Goal: Information Seeking & Learning: Check status

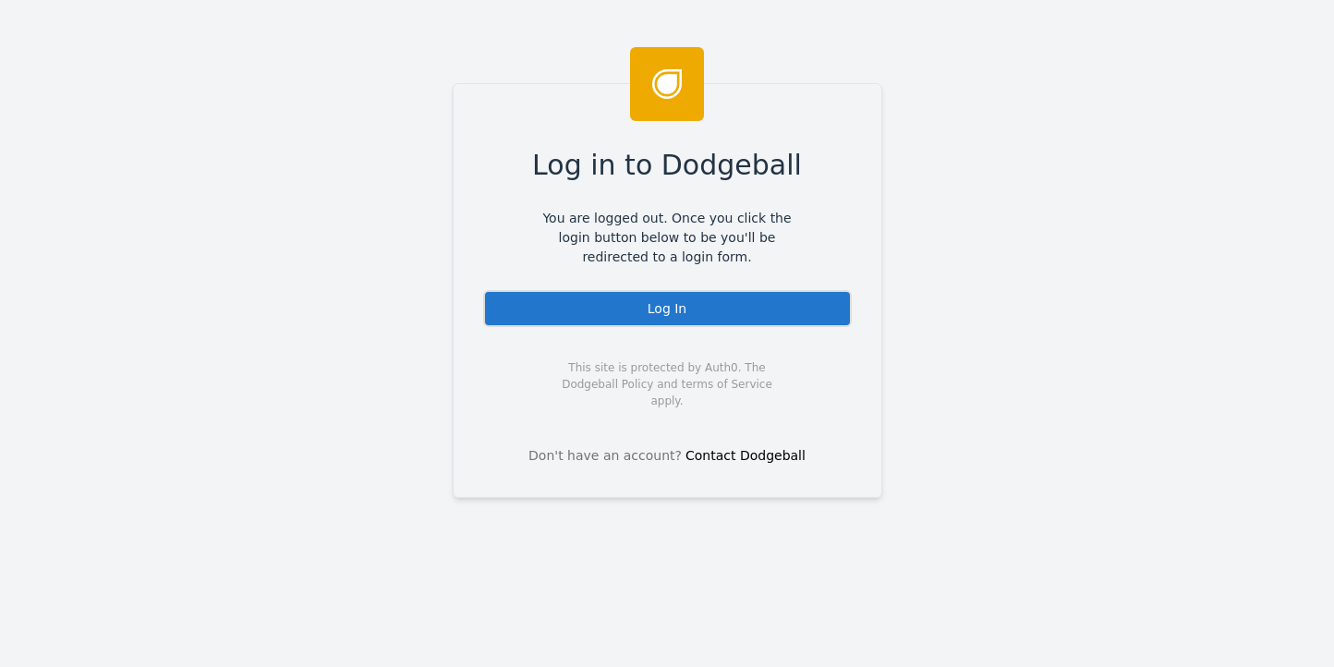
click at [675, 313] on div "Log In" at bounding box center [667, 308] width 369 height 37
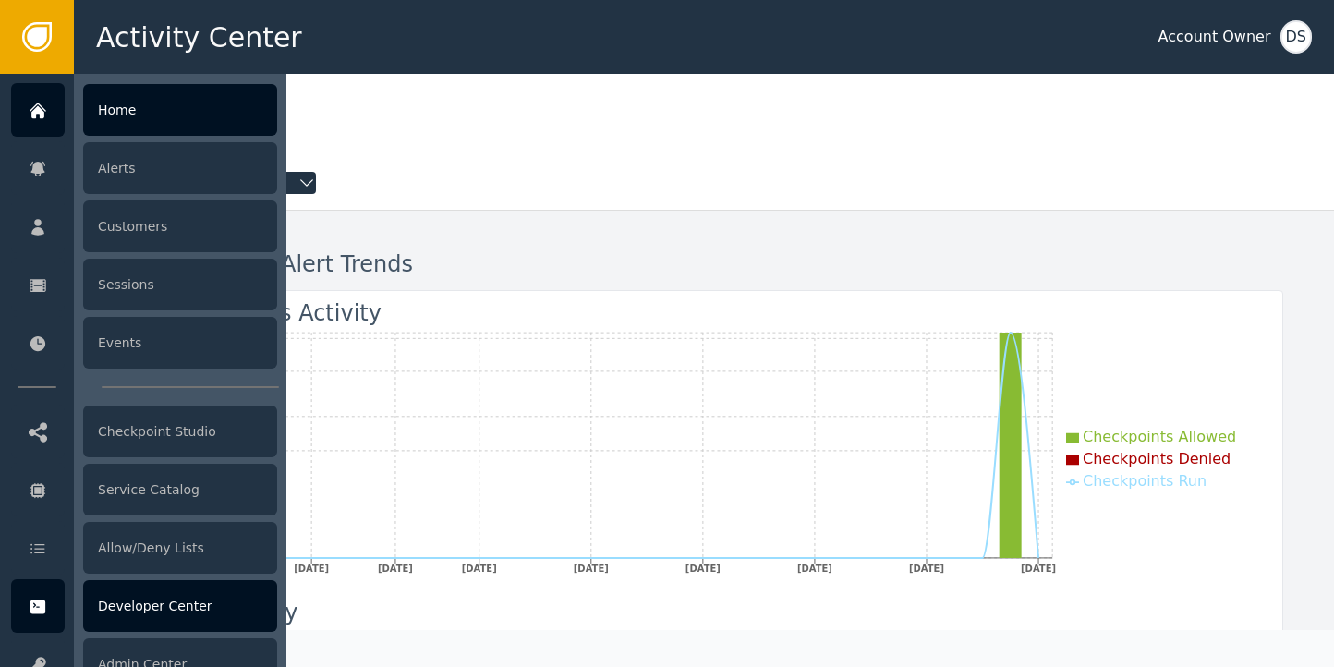
click at [114, 601] on div "Developer Center" at bounding box center [180, 606] width 194 height 52
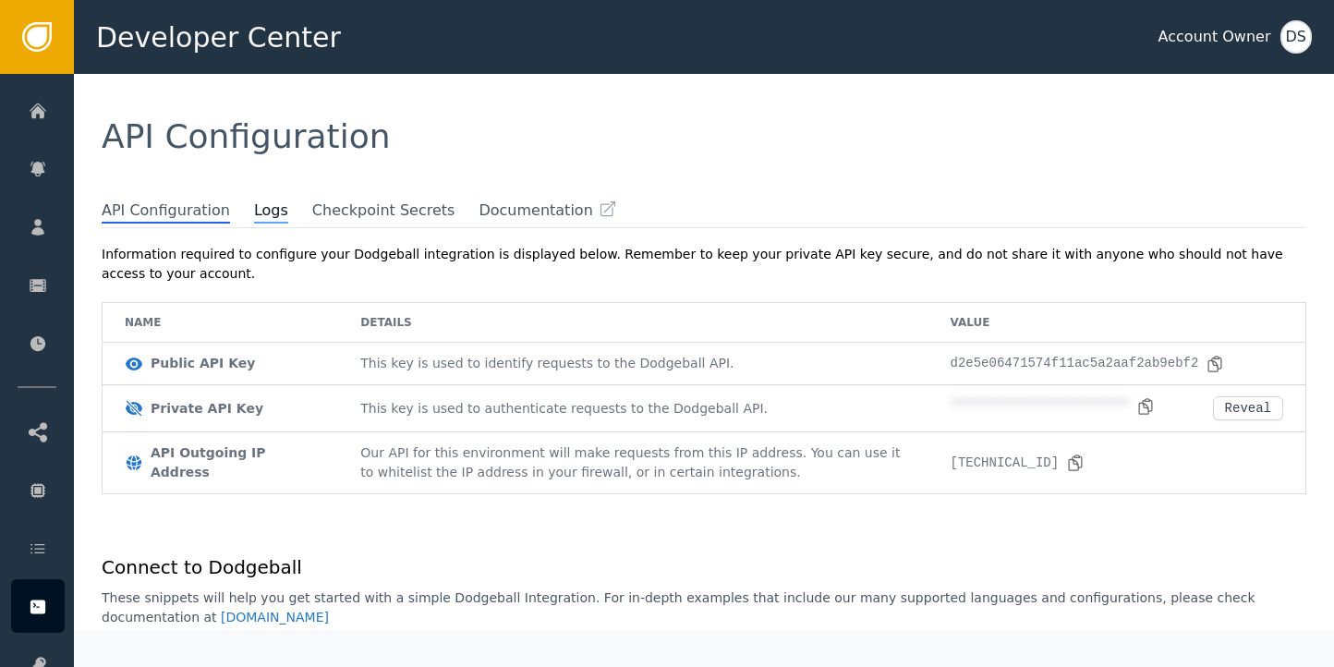
click at [261, 210] on span "Logs" at bounding box center [271, 212] width 34 height 24
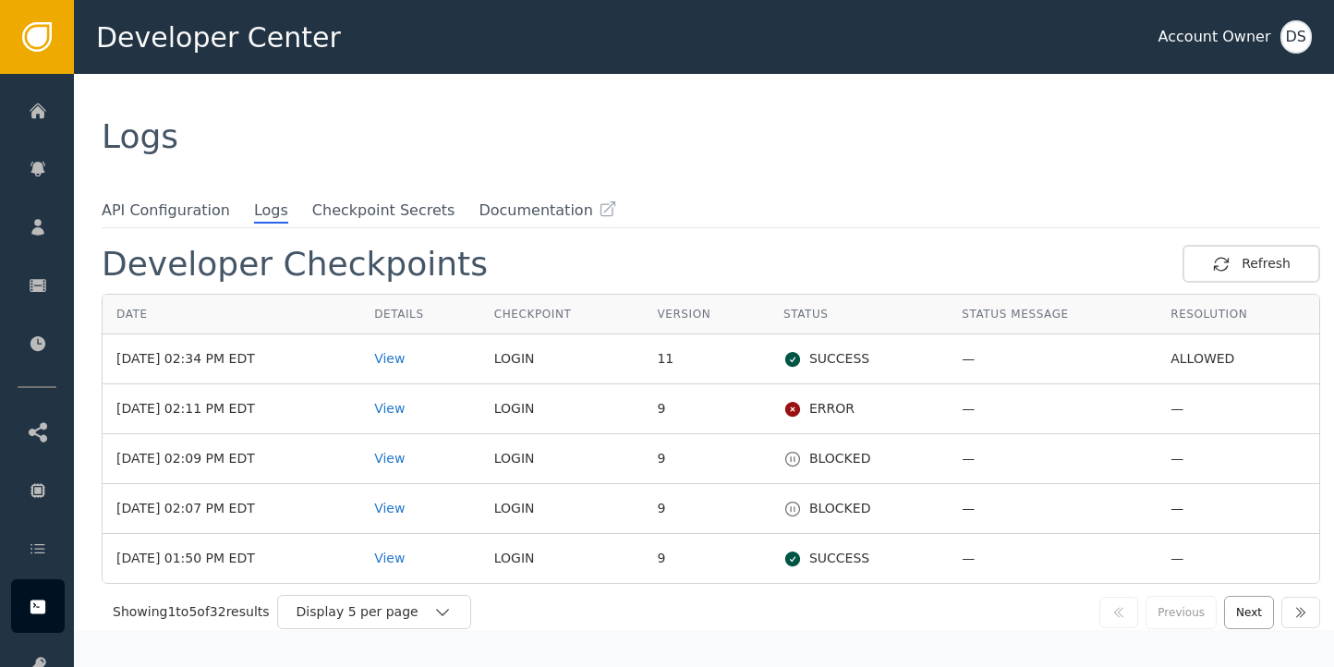
click at [1236, 610] on button "Next" at bounding box center [1249, 612] width 50 height 33
click at [1224, 602] on button "Next" at bounding box center [1249, 612] width 50 height 33
click at [1233, 609] on button "Next" at bounding box center [1249, 612] width 50 height 33
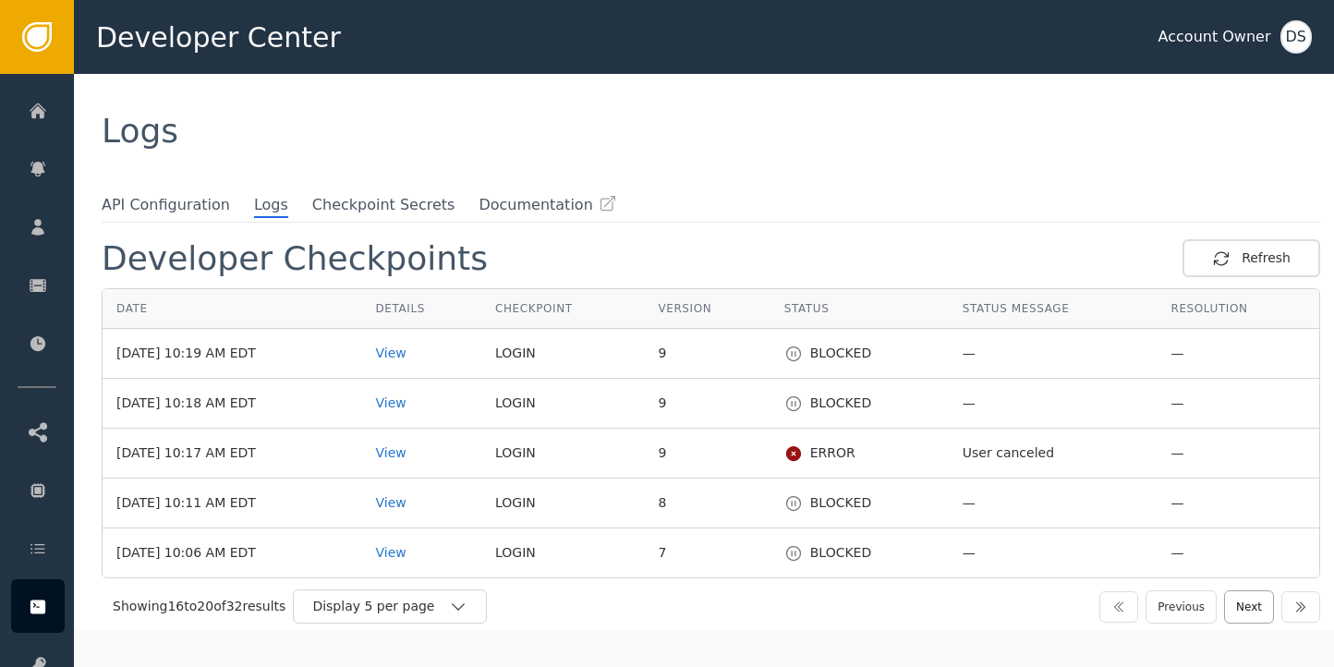
click at [1244, 598] on button "Next" at bounding box center [1249, 606] width 50 height 33
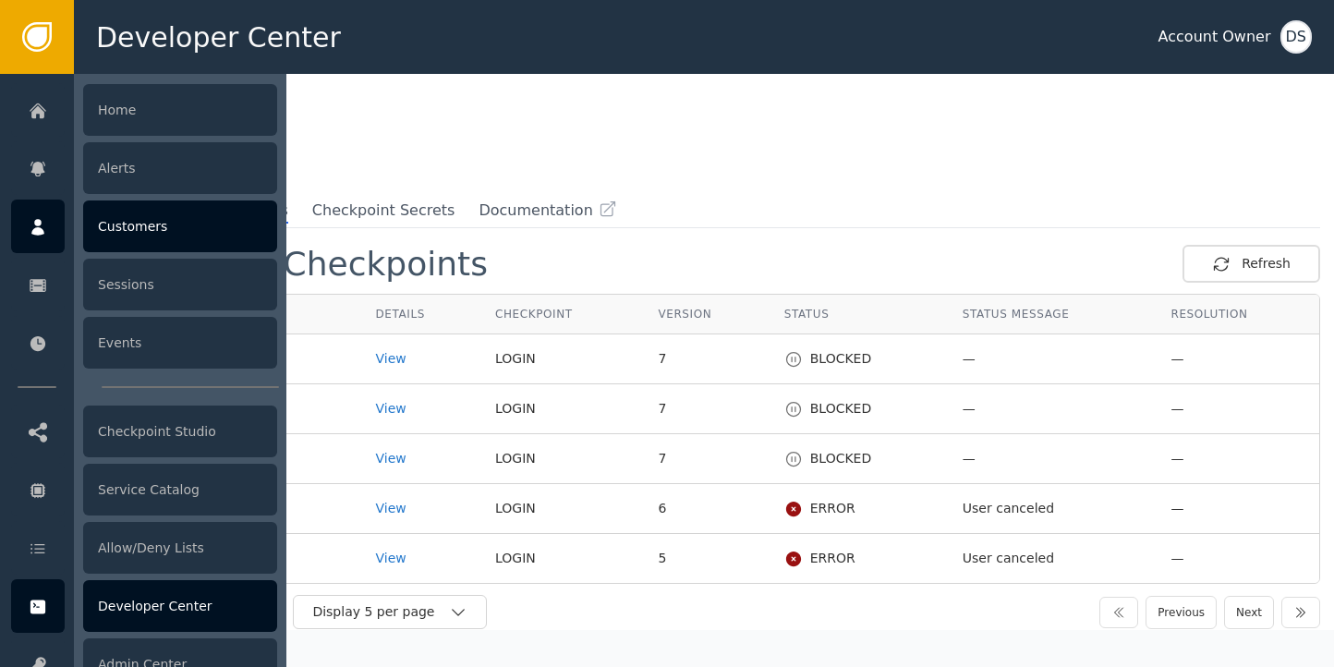
click at [146, 224] on div "Customers" at bounding box center [180, 227] width 194 height 52
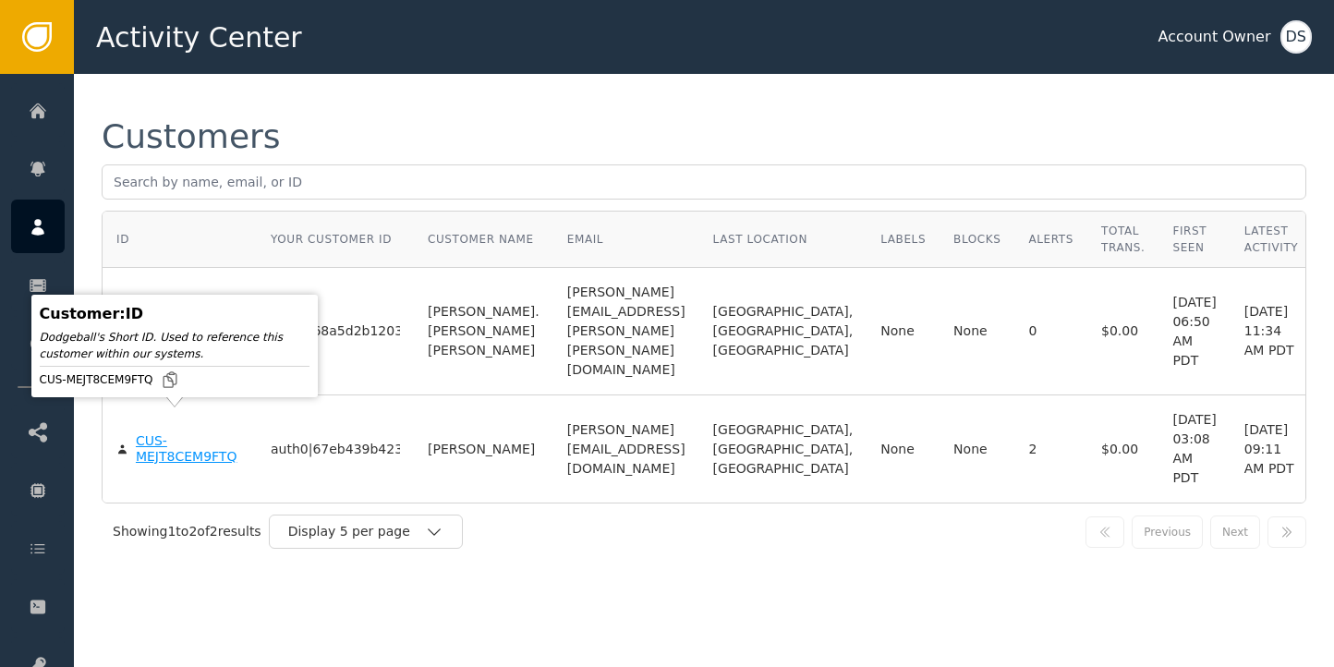
click at [139, 433] on div "CUS-MEJT8CEM9FTQ" at bounding box center [189, 449] width 107 height 32
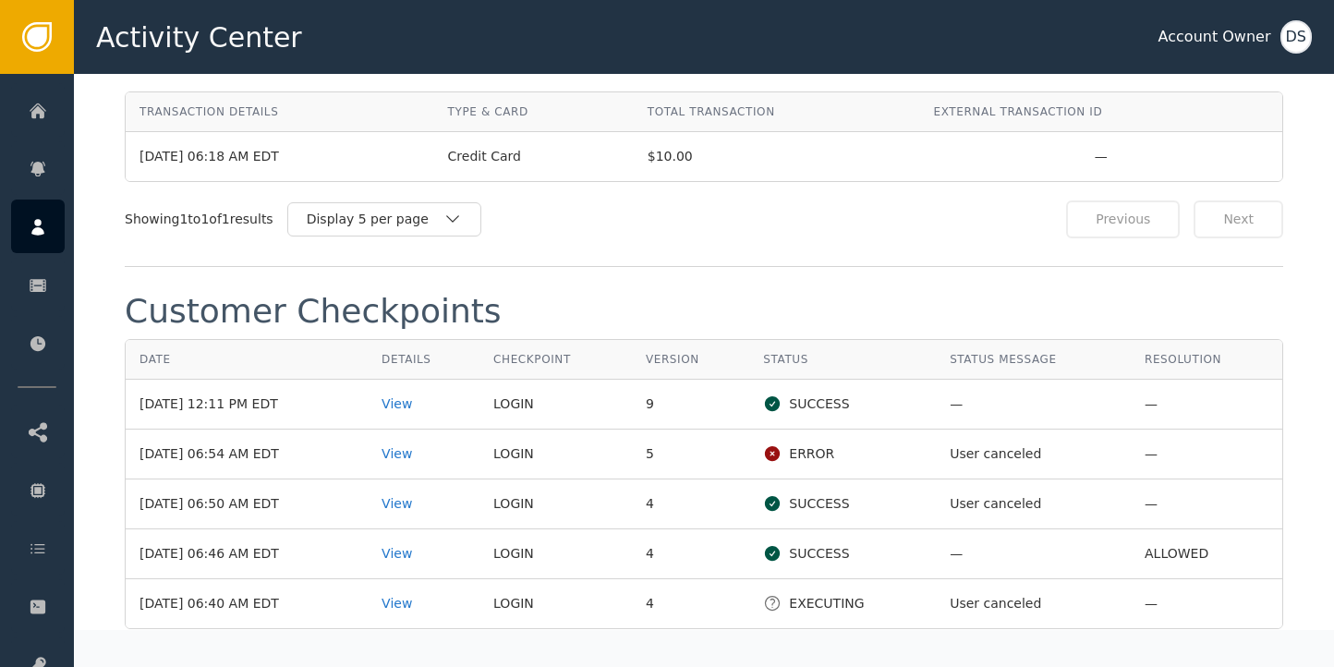
scroll to position [1848, 0]
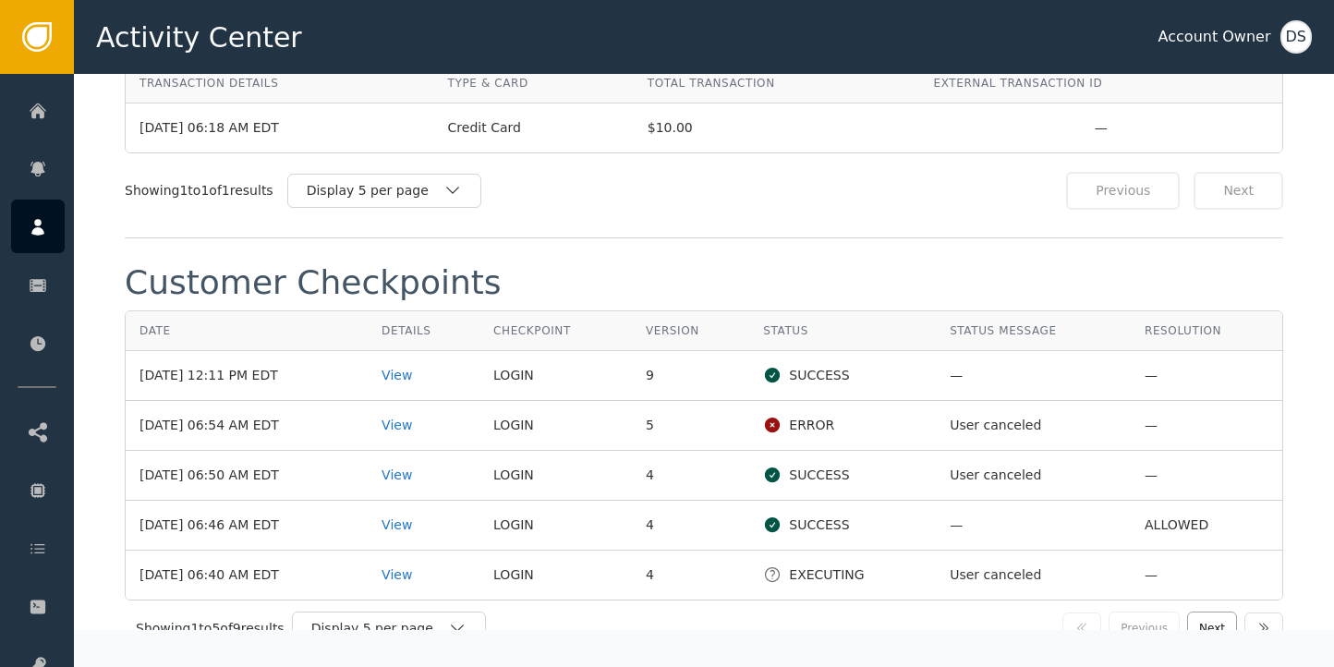
click at [1213, 612] on button "Next" at bounding box center [1212, 628] width 50 height 33
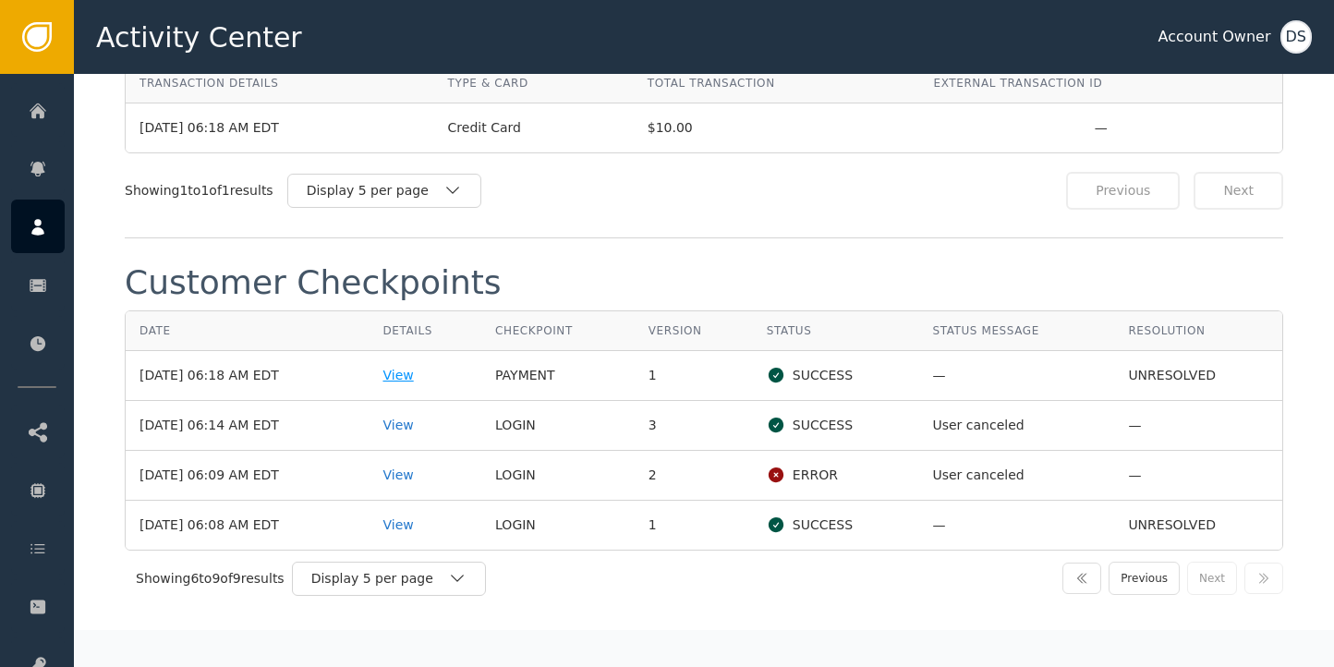
click at [416, 366] on div "View" at bounding box center [425, 375] width 85 height 19
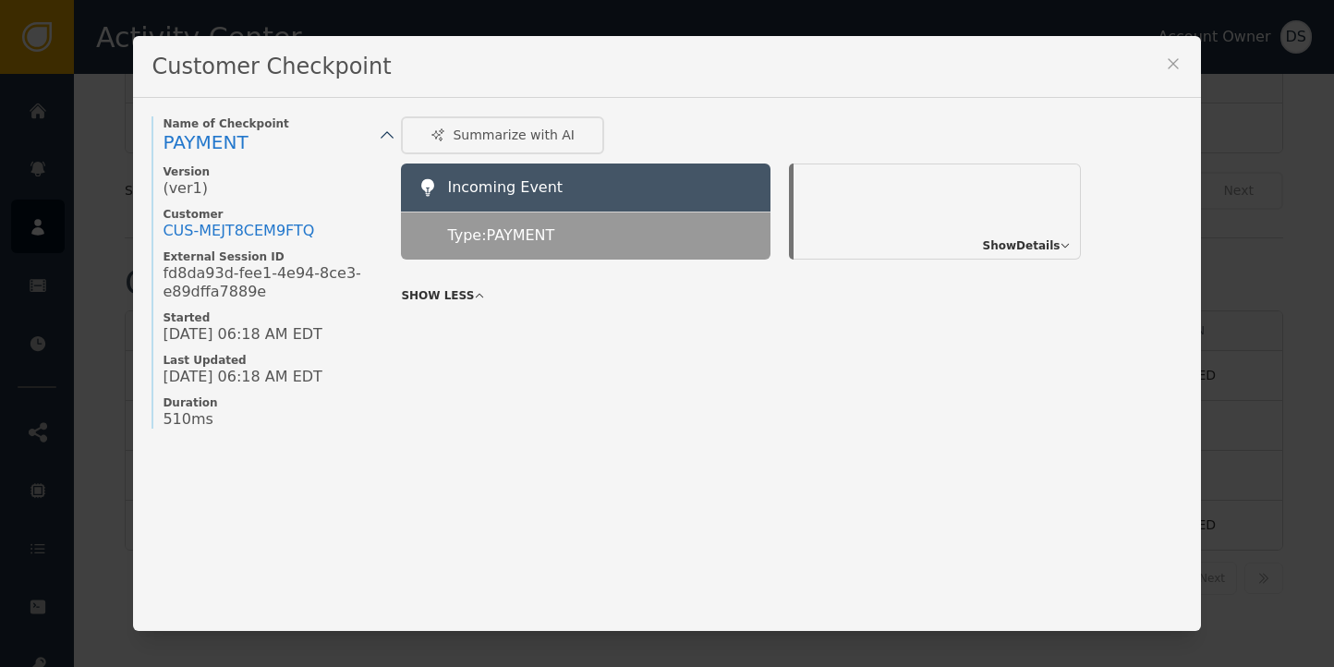
click at [1032, 250] on span "Show Details" at bounding box center [1022, 245] width 78 height 17
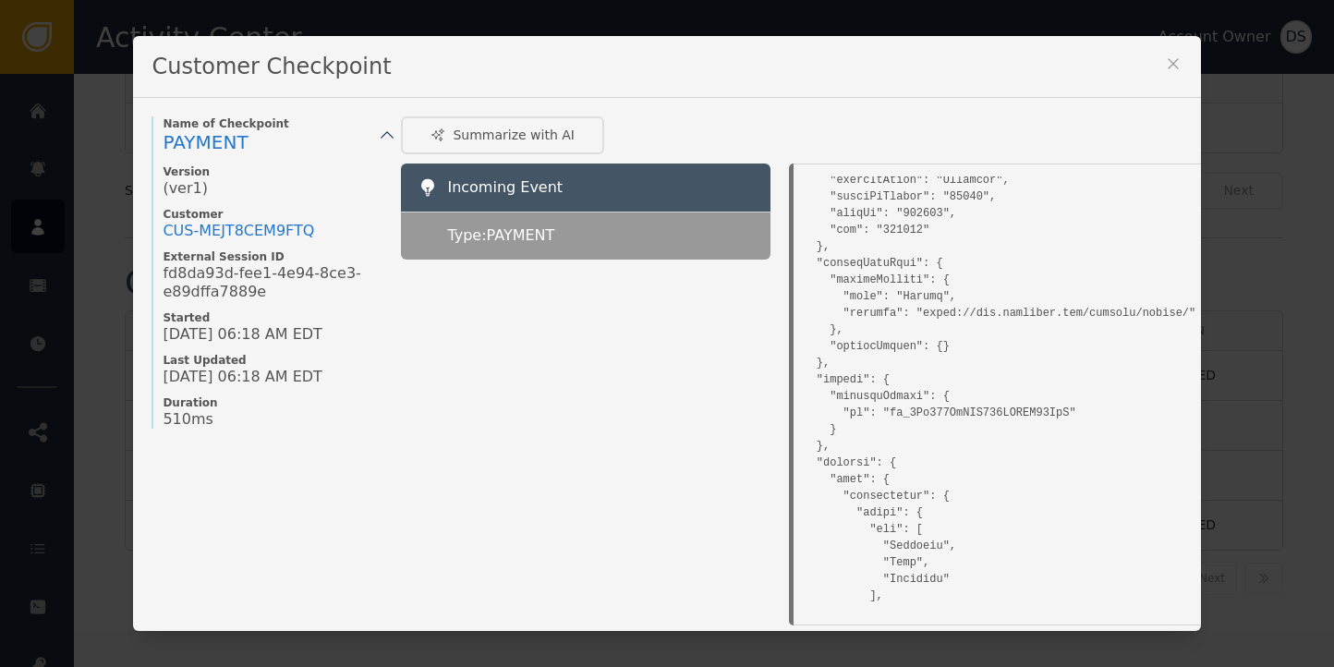
scroll to position [5267, 0]
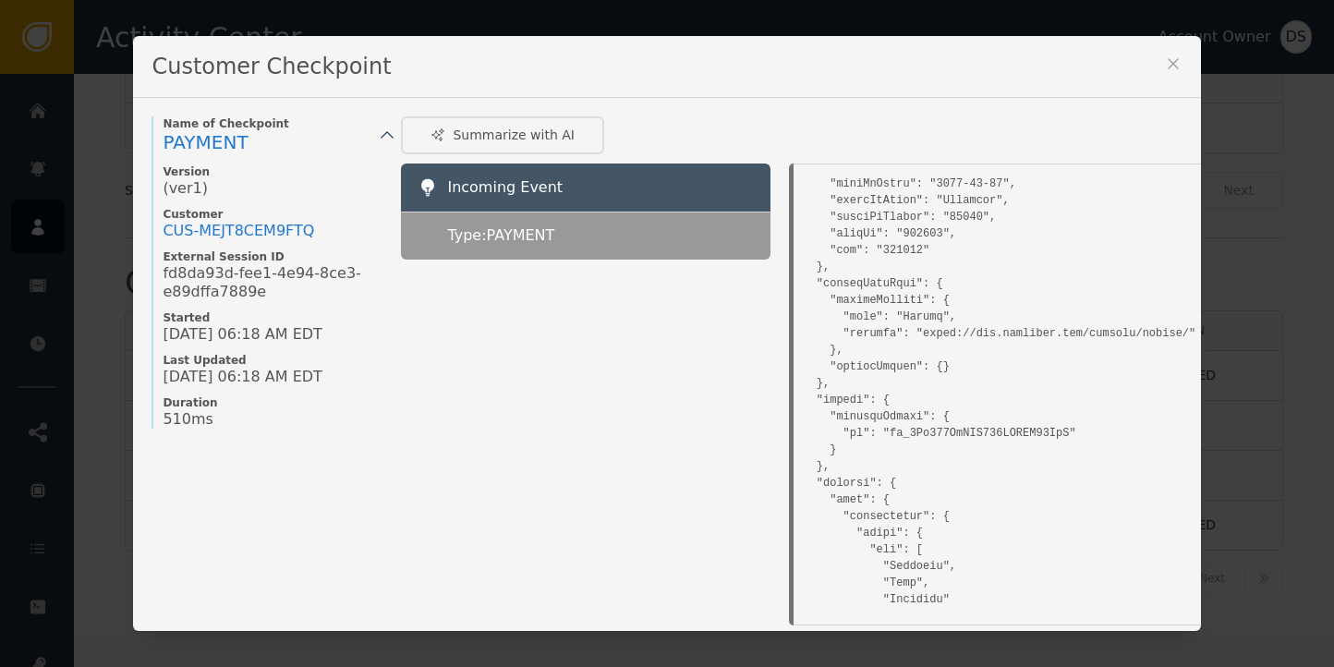
click at [1168, 67] on icon at bounding box center [1173, 64] width 18 height 18
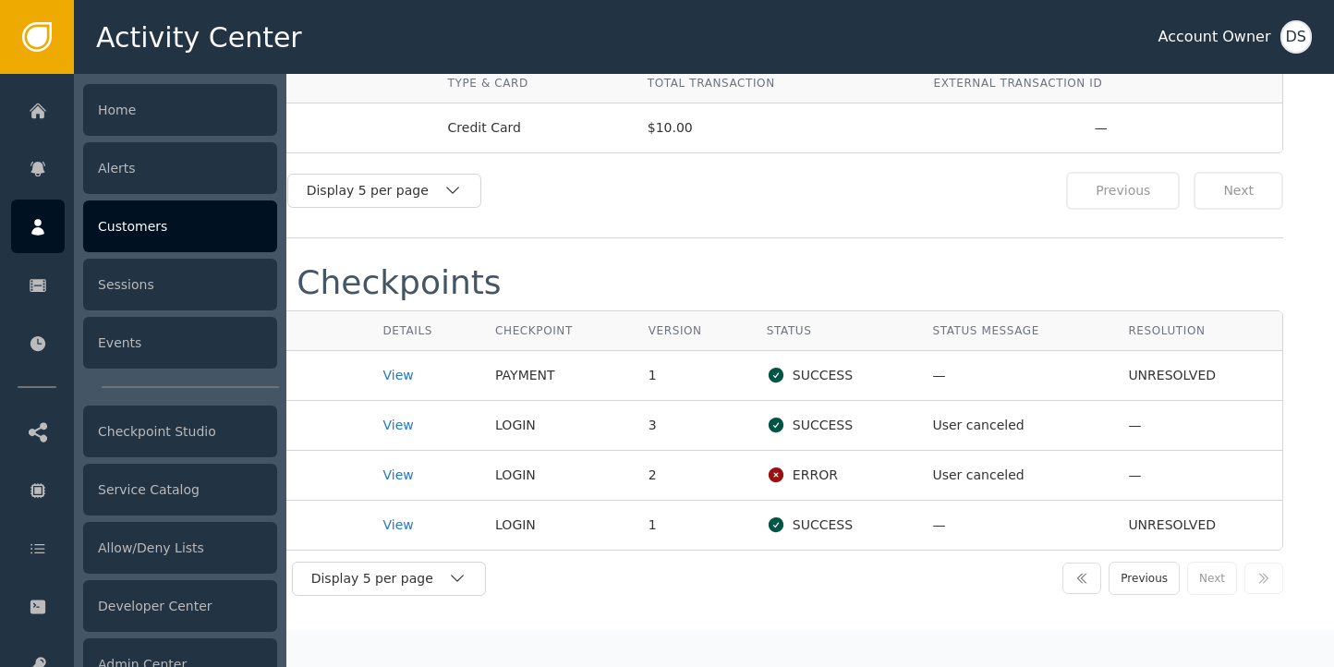
click at [137, 235] on div "Customers" at bounding box center [180, 227] width 194 height 52
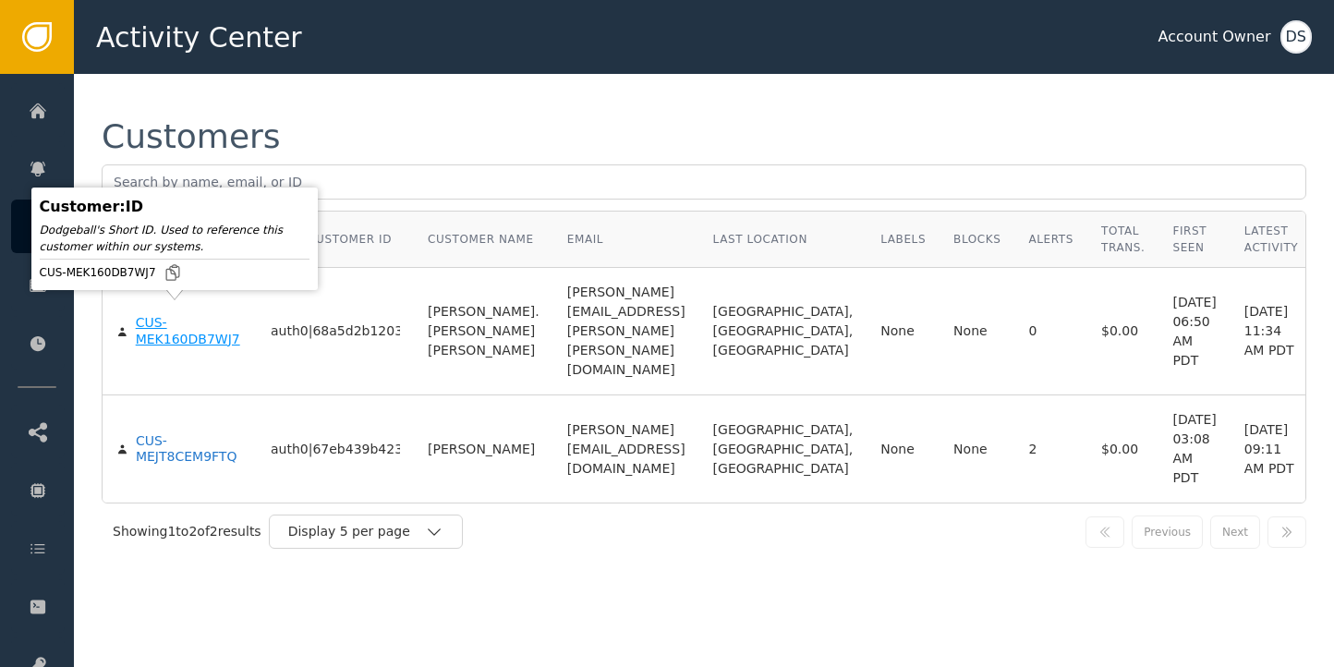
click at [157, 319] on div "CUS-MEK160DB7WJ7" at bounding box center [189, 331] width 107 height 32
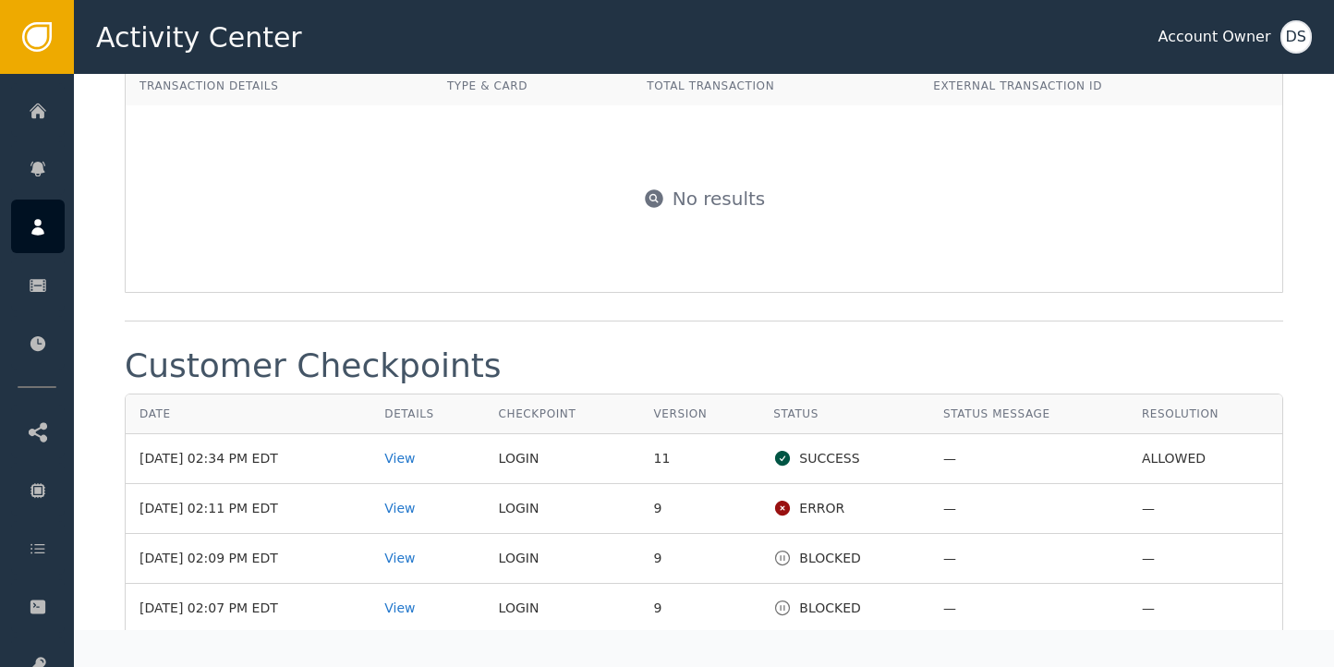
scroll to position [1848, 0]
click at [408, 447] on div "View" at bounding box center [427, 456] width 86 height 19
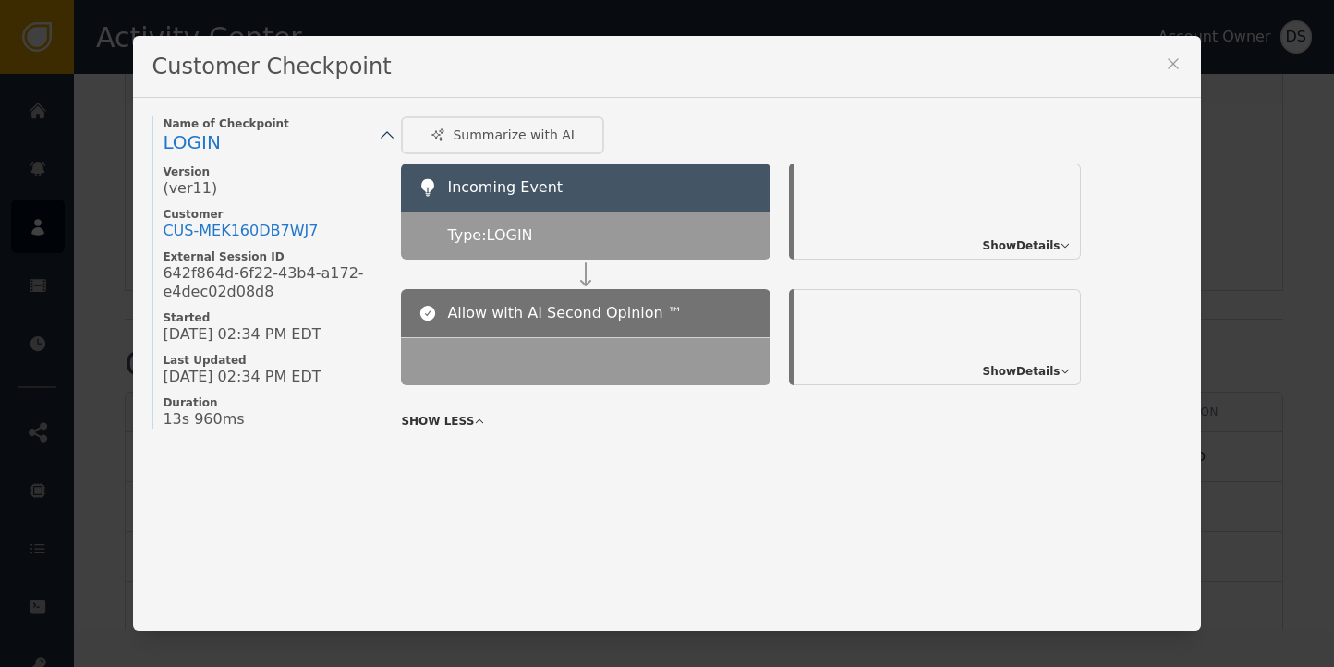
click at [1032, 372] on span "Show Details" at bounding box center [1022, 371] width 78 height 17
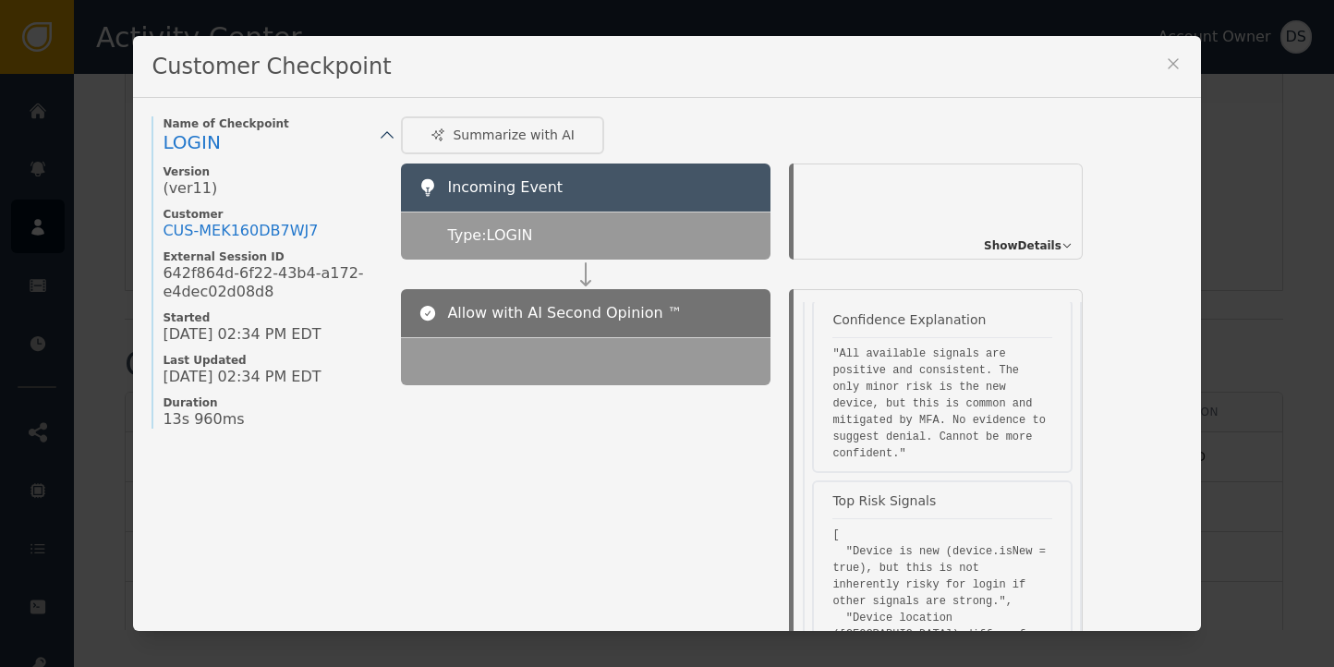
scroll to position [1663, 0]
click at [1164, 68] on icon at bounding box center [1173, 64] width 18 height 18
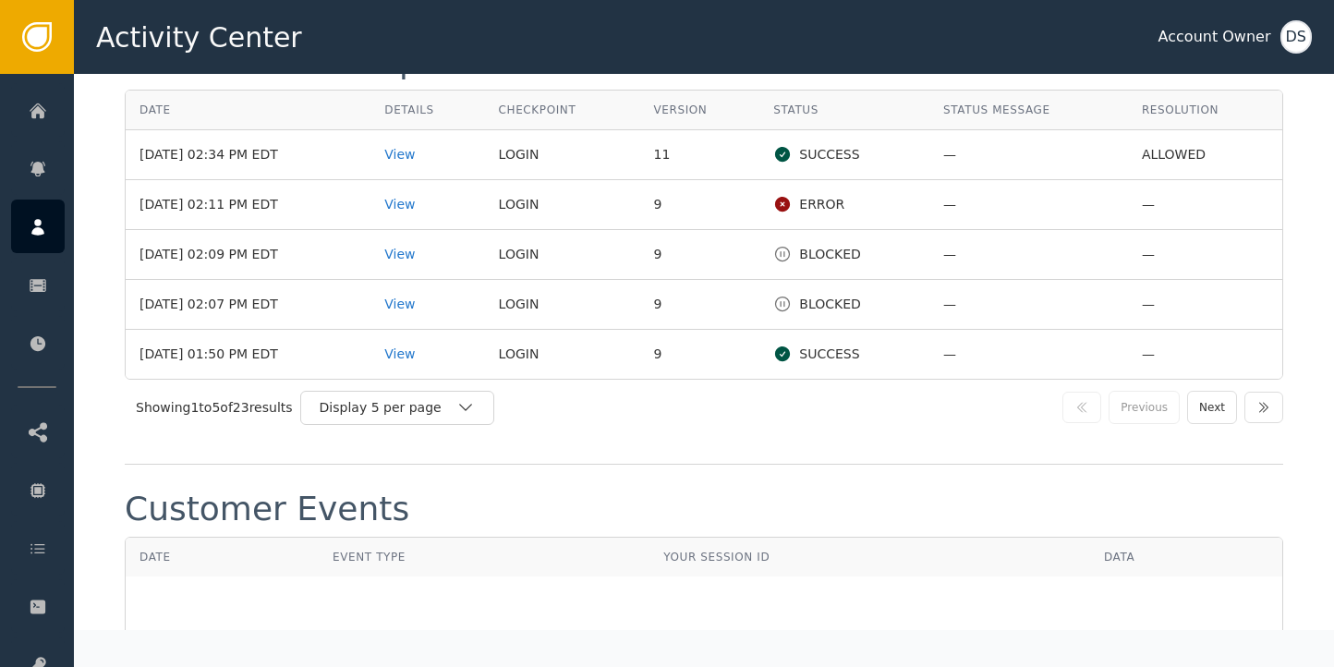
scroll to position [2218, 0]
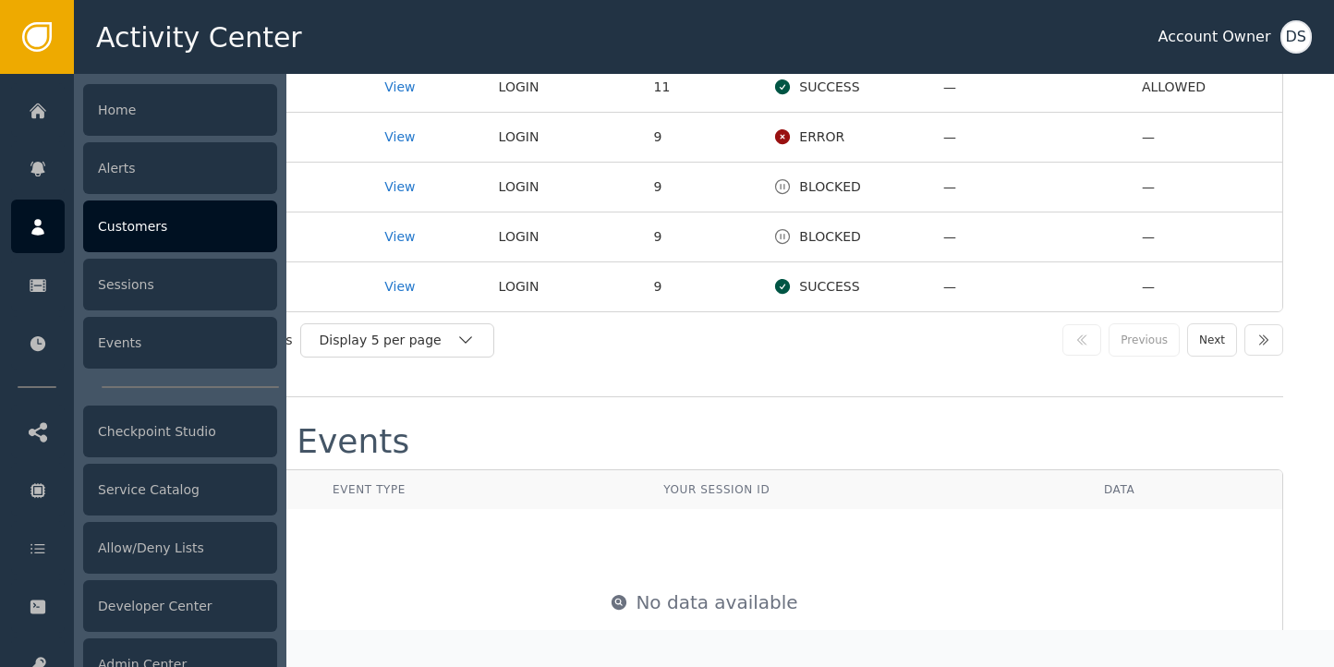
click at [41, 217] on icon at bounding box center [38, 227] width 18 height 20
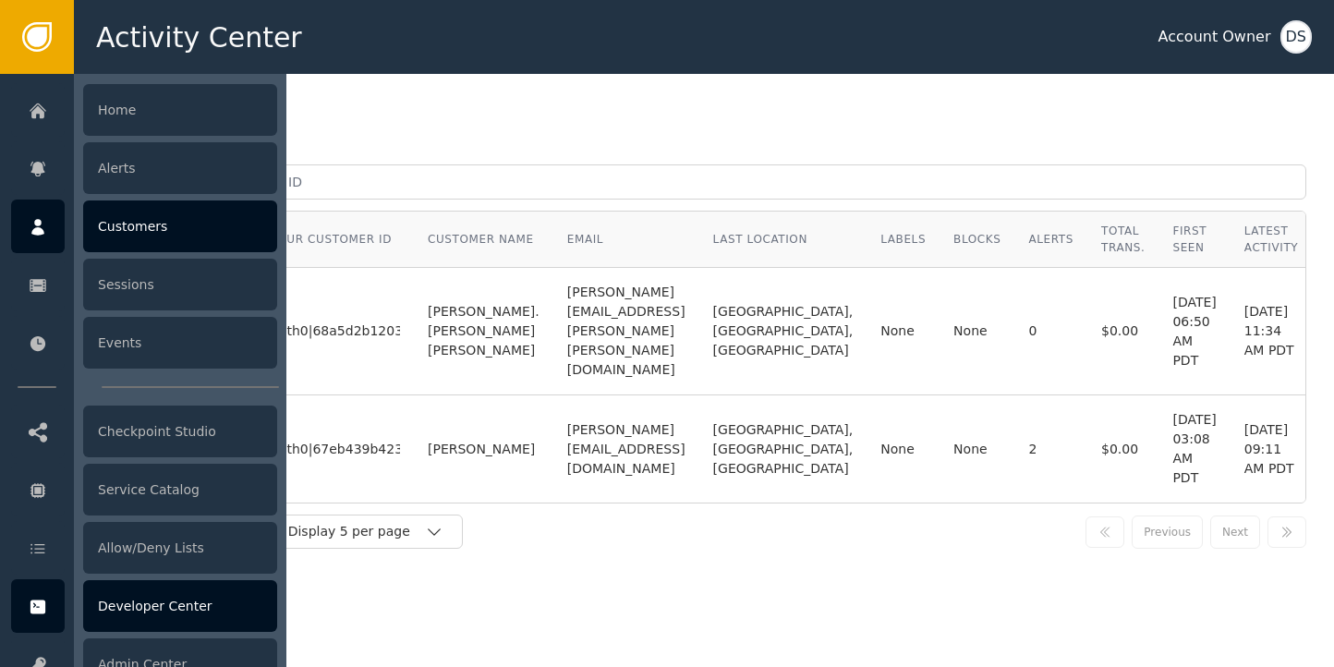
click at [140, 610] on div "Developer Center" at bounding box center [180, 606] width 194 height 52
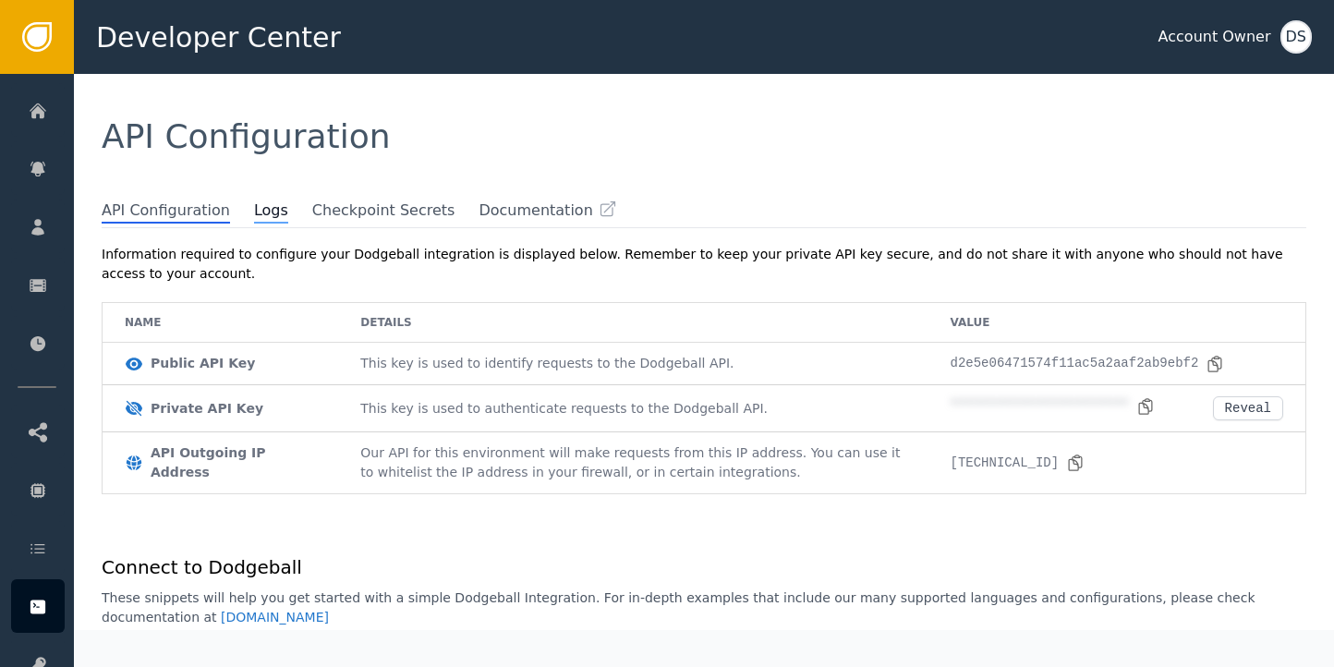
click at [254, 212] on span "Logs" at bounding box center [271, 212] width 34 height 24
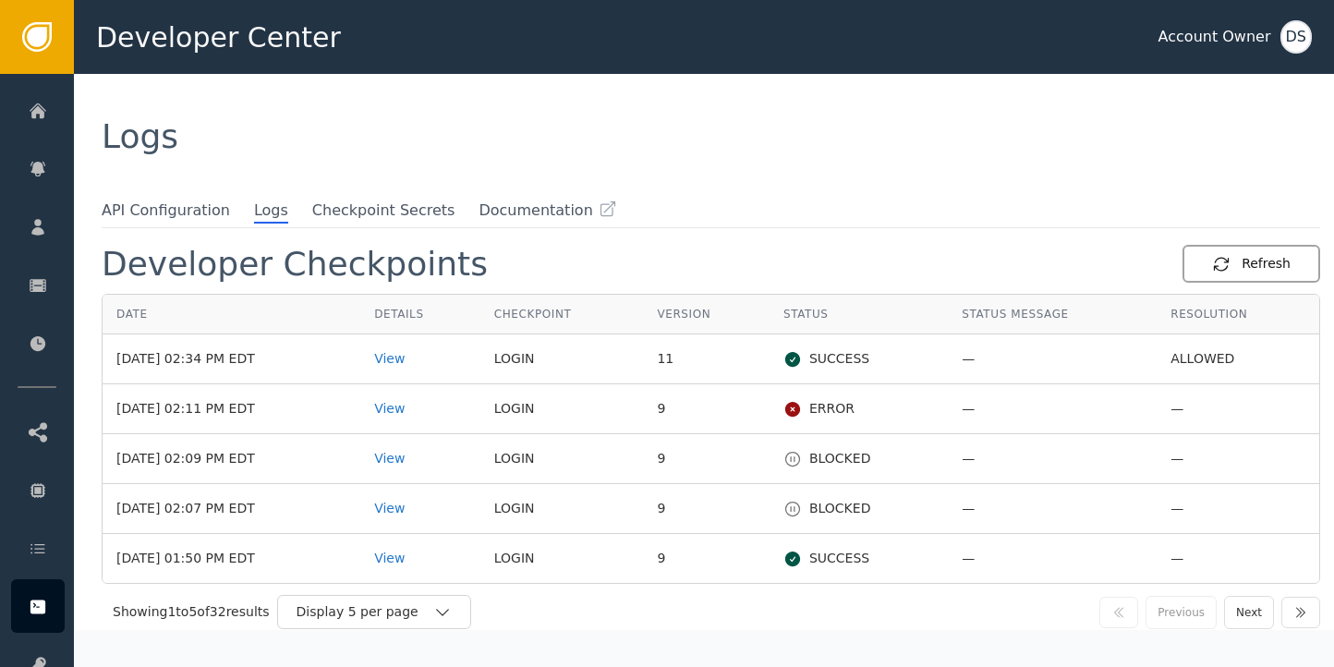
click at [1227, 262] on div "Refresh" at bounding box center [1251, 263] width 79 height 19
click at [418, 356] on div "View" at bounding box center [416, 358] width 91 height 19
